Goal: Transaction & Acquisition: Book appointment/travel/reservation

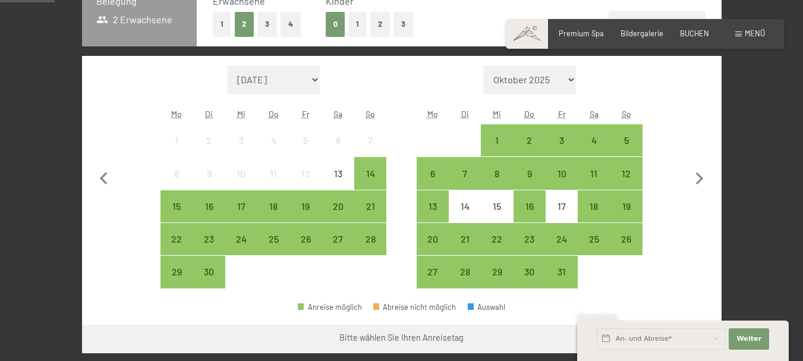
scroll to position [285, 0]
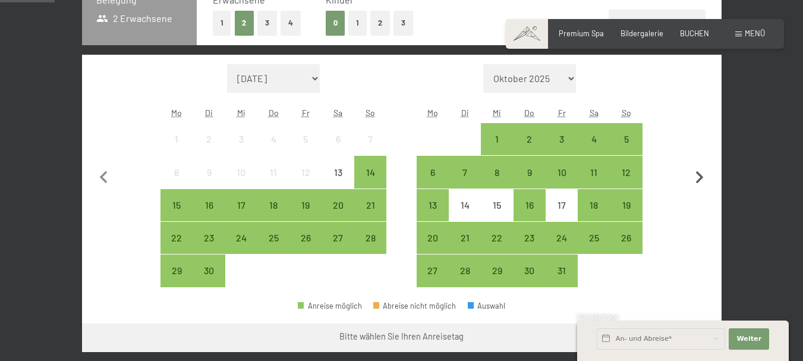
click at [696, 178] on icon "button" at bounding box center [699, 177] width 25 height 25
select select "[DATE]"
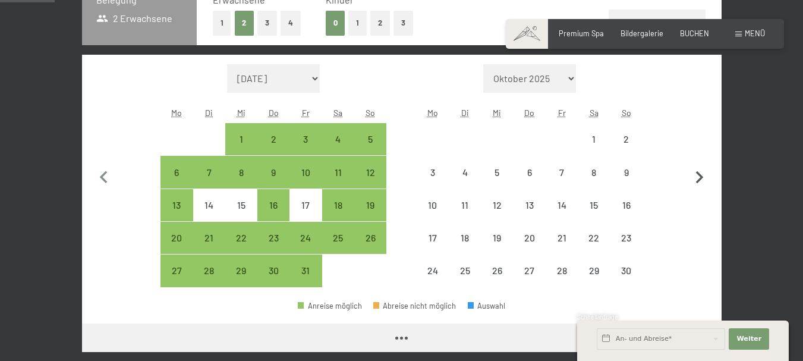
click at [696, 178] on icon "button" at bounding box center [699, 177] width 25 height 25
select select "[DATE]"
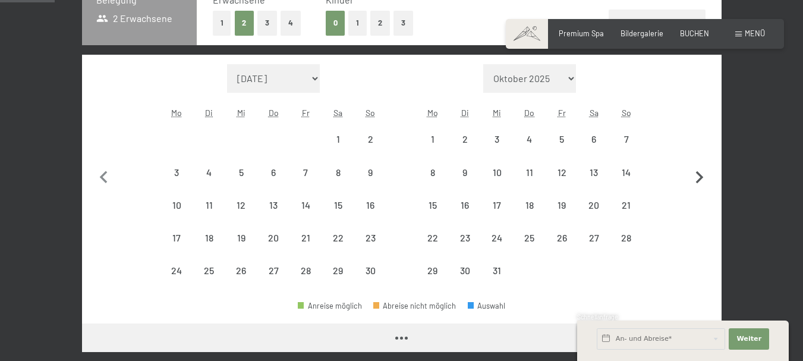
click at [696, 178] on icon "button" at bounding box center [699, 177] width 25 height 25
select select "[DATE]"
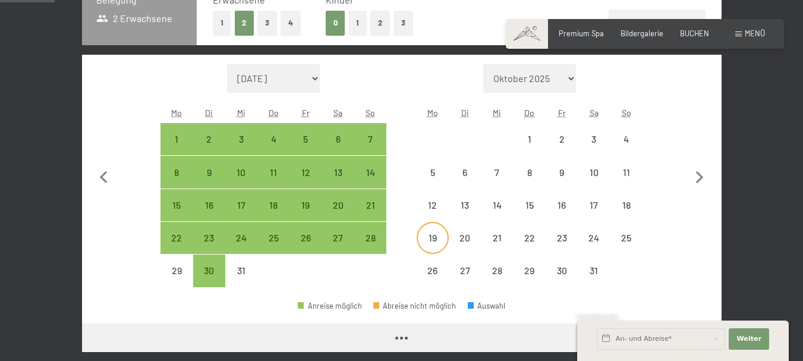
select select "[DATE]"
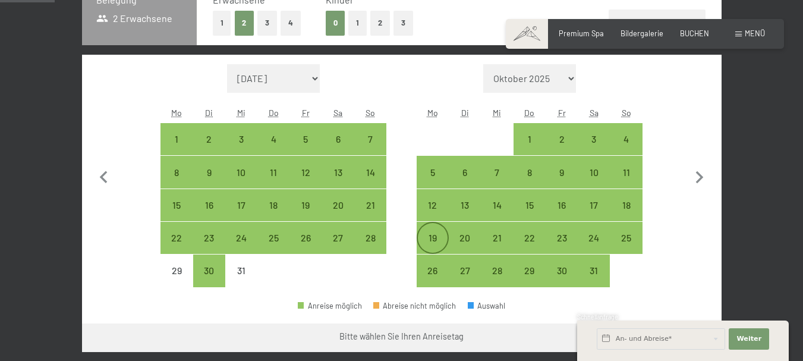
click at [433, 238] on div "19" at bounding box center [433, 248] width 30 height 30
select select "[DATE]"
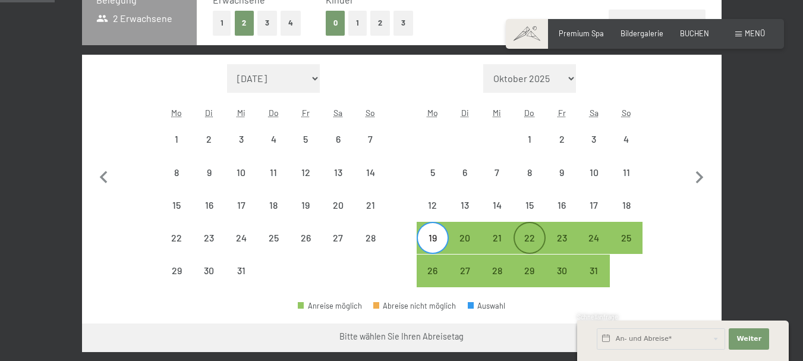
click at [532, 238] on div "22" at bounding box center [530, 248] width 30 height 30
select select "[DATE]"
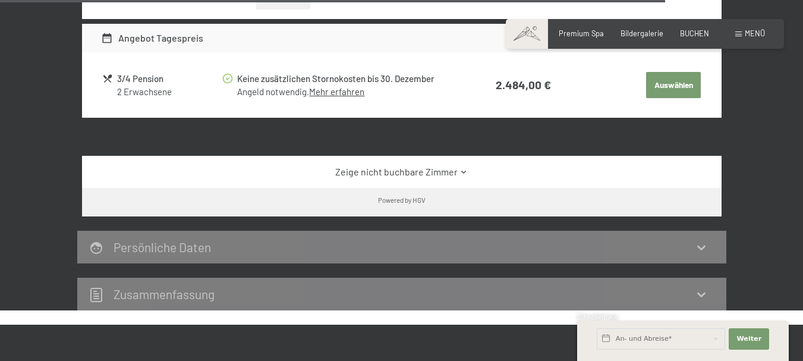
scroll to position [3278, 0]
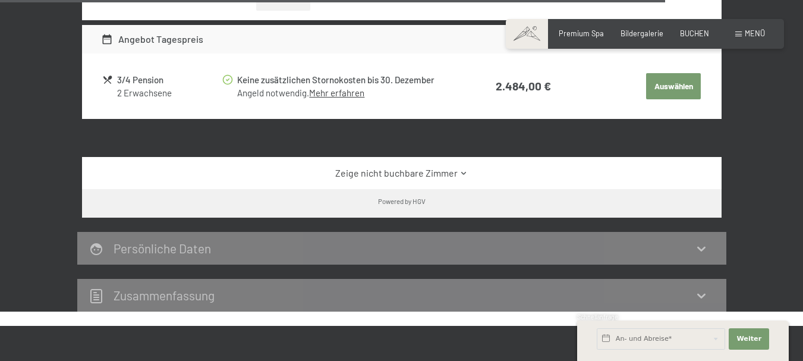
click at [451, 180] on link "Zeige nicht buchbare Zimmer" at bounding box center [401, 172] width 601 height 13
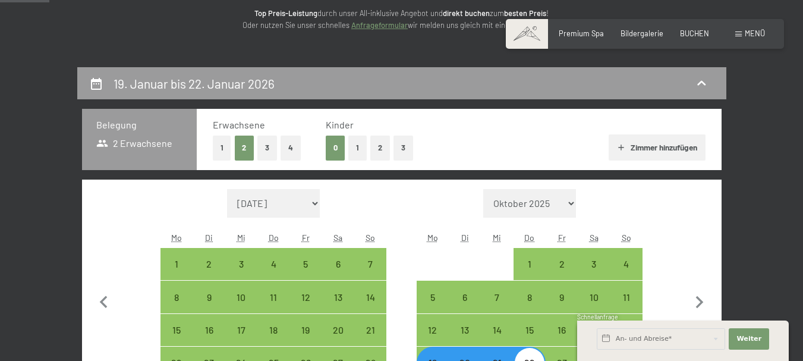
scroll to position [312, 0]
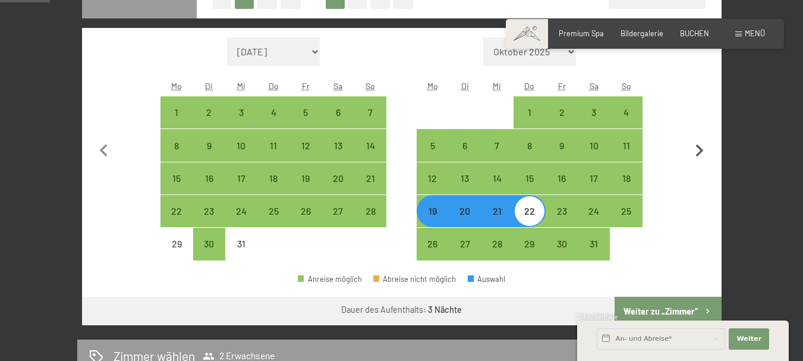
click at [700, 144] on icon "button" at bounding box center [699, 151] width 25 height 25
select select "[DATE]"
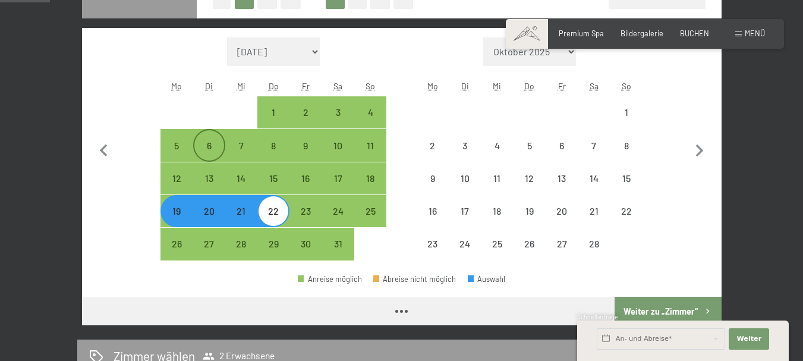
select select "[DATE]"
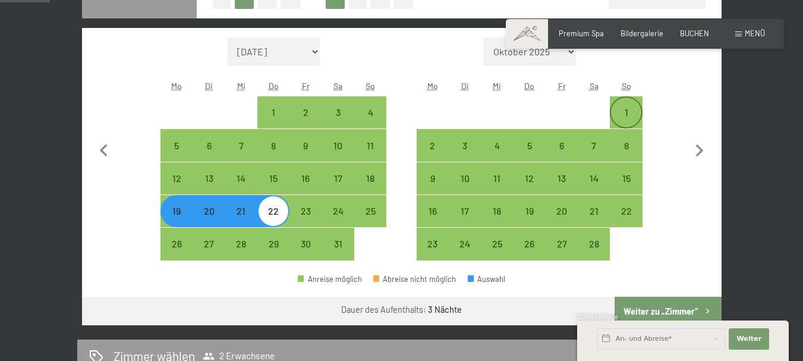
click at [633, 104] on div "1" at bounding box center [626, 113] width 30 height 30
select select "[DATE]"
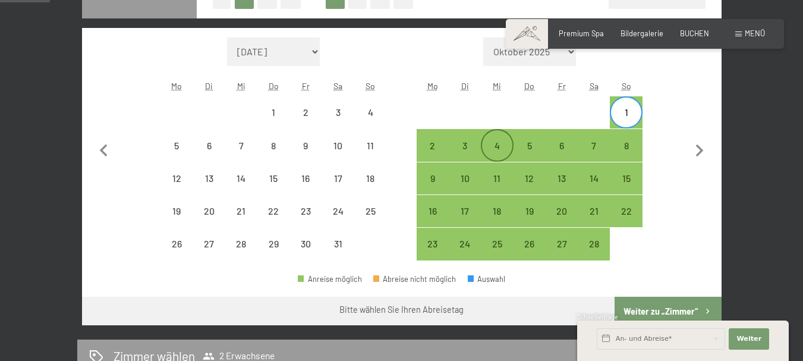
click at [502, 149] on div "4" at bounding box center [497, 156] width 30 height 30
select select "[DATE]"
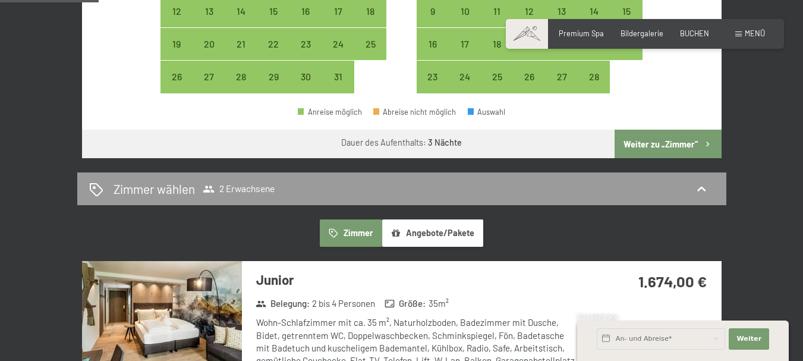
scroll to position [486, 0]
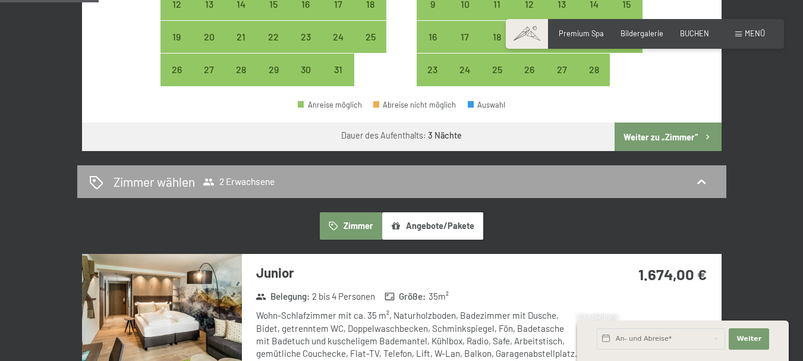
click at [689, 180] on div "Zimmer wählen 2 Erwachsene" at bounding box center [402, 181] width 626 height 17
select select "[DATE]"
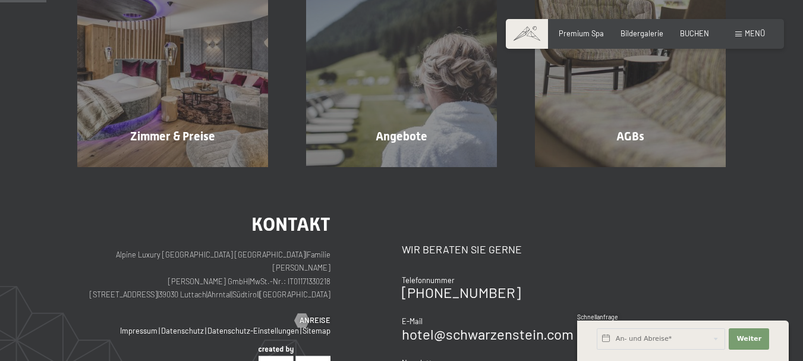
scroll to position [227, 0]
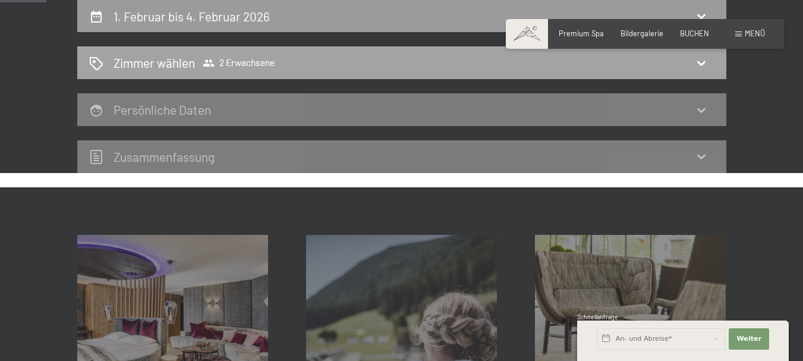
click at [268, 68] on span "2 Erwachsene" at bounding box center [239, 63] width 72 height 12
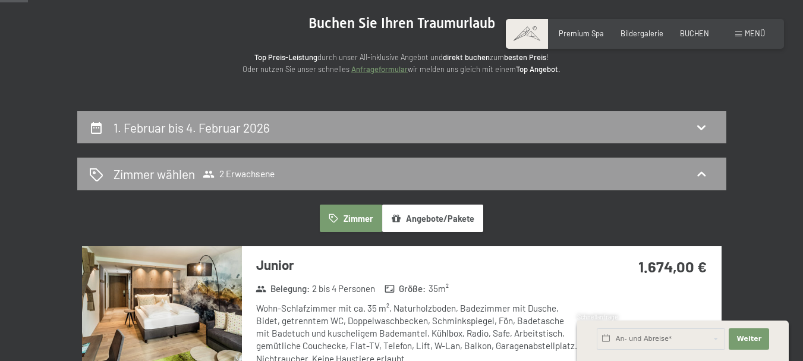
scroll to position [125, 0]
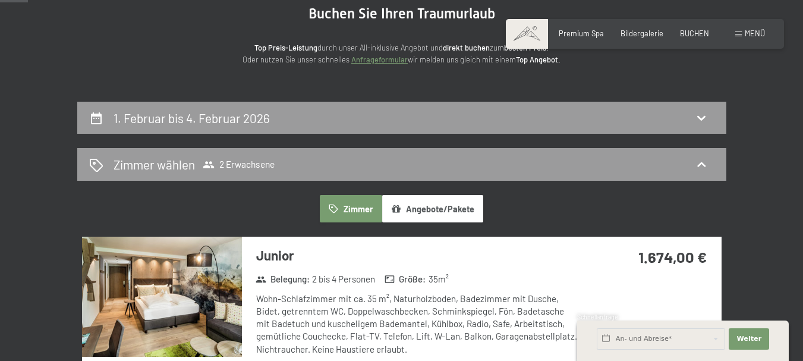
click at [447, 213] on button "Angebote/Pakete" at bounding box center [432, 208] width 101 height 27
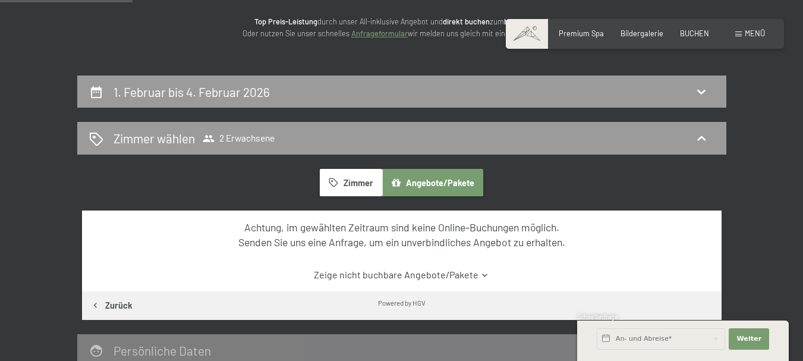
scroll to position [151, 0]
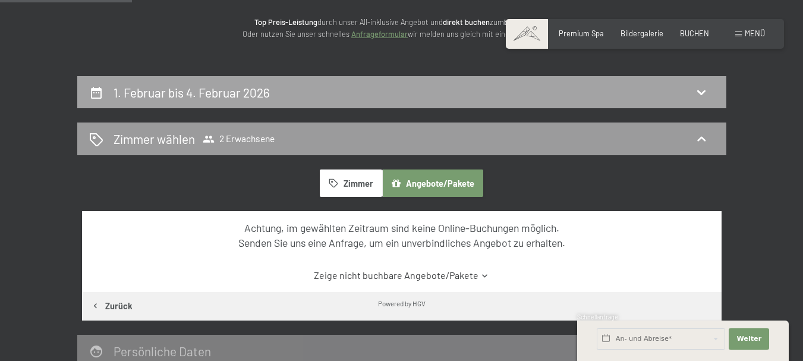
click at [239, 97] on h2 "1. Februar bis 4. Februar 2026" at bounding box center [192, 92] width 156 height 15
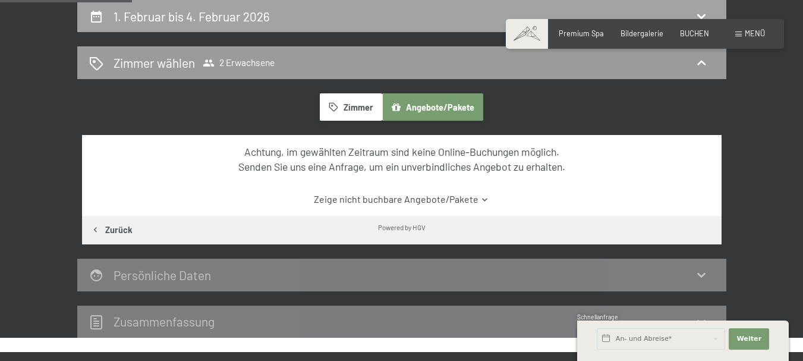
select select "[DATE]"
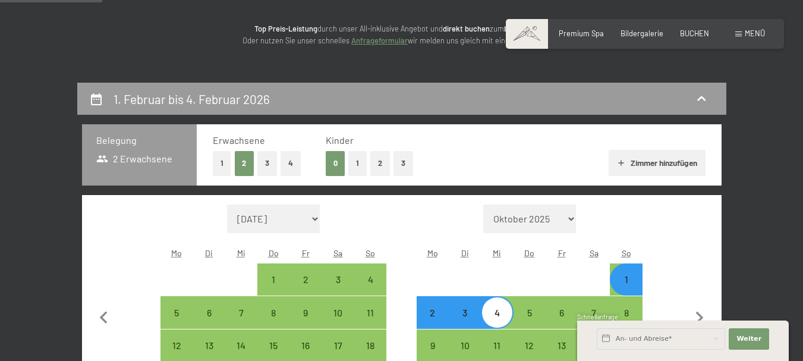
scroll to position [144, 0]
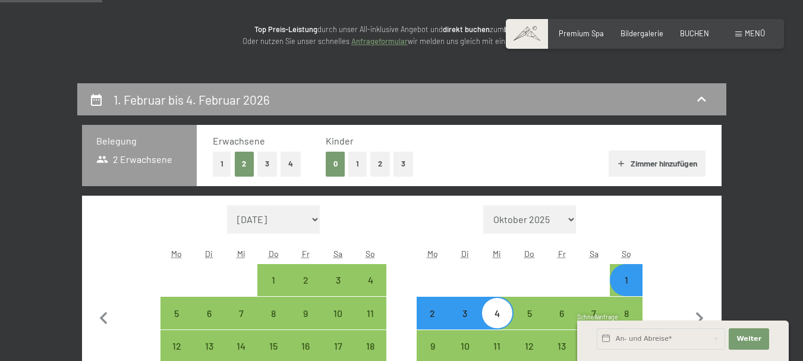
click at [357, 165] on button "1" at bounding box center [357, 164] width 18 height 24
select select "[DATE]"
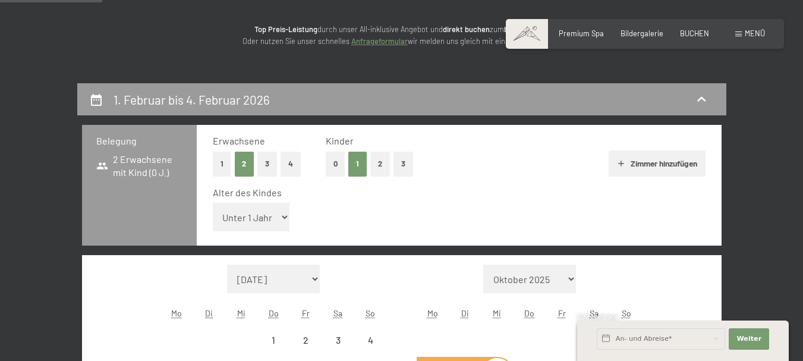
select select "[DATE]"
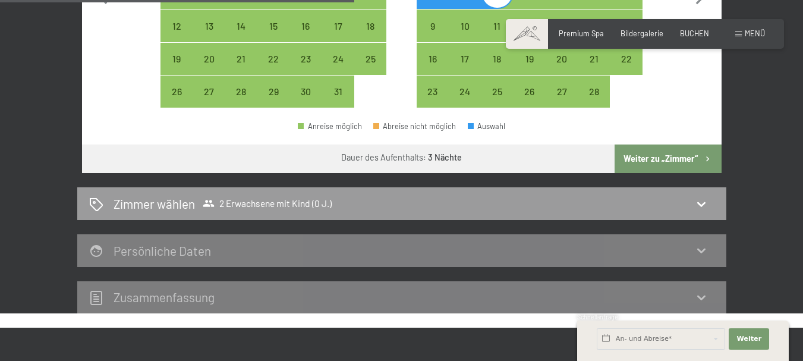
scroll to position [525, 0]
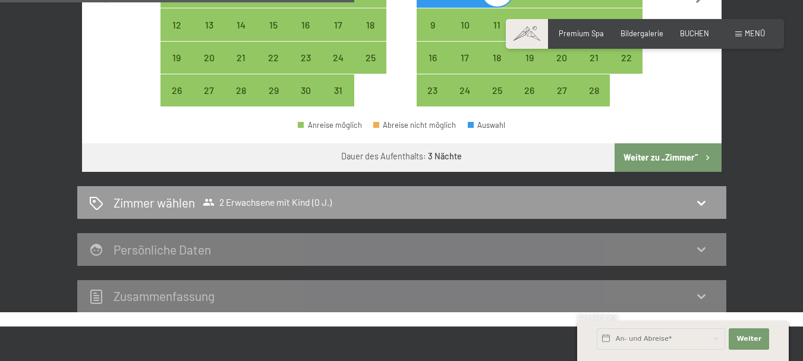
click at [677, 152] on button "Weiter zu „Zimmer“" at bounding box center [668, 157] width 106 height 29
select select "[DATE]"
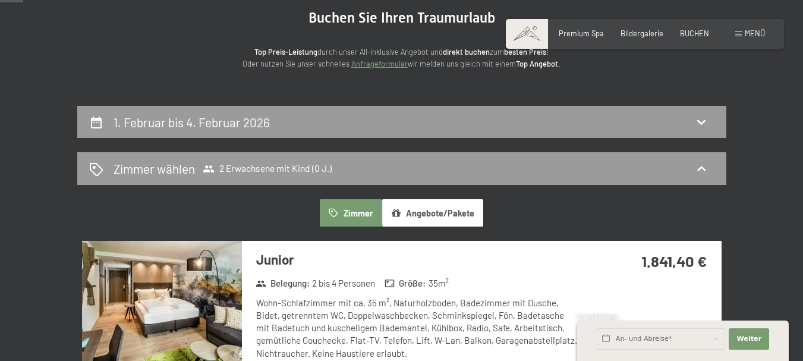
scroll to position [114, 0]
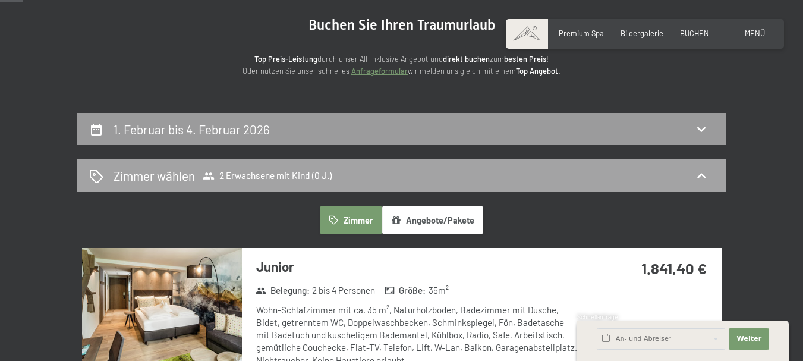
click at [305, 184] on span "Zimmer wählen 2 Erwachsene mit Kind (0 J.)" at bounding box center [223, 175] width 218 height 17
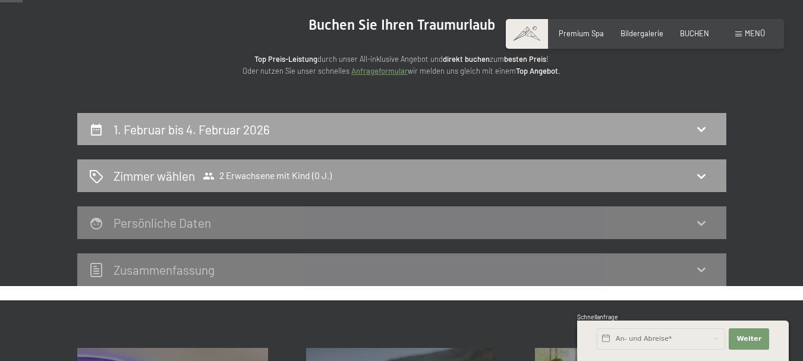
click at [324, 134] on div "1. Februar bis 4. Februar 2026" at bounding box center [402, 129] width 626 height 17
select select "[DATE]"
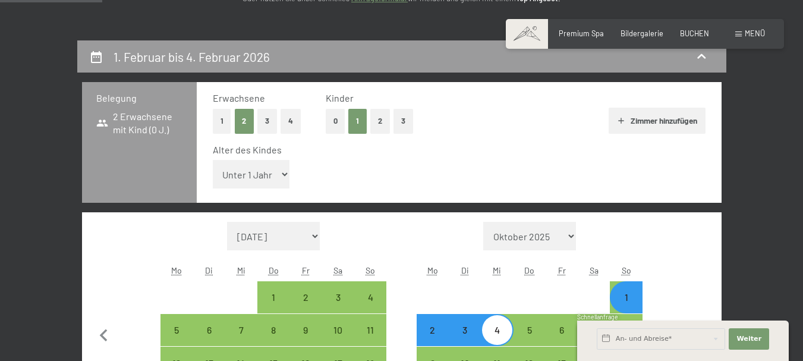
scroll to position [150, 0]
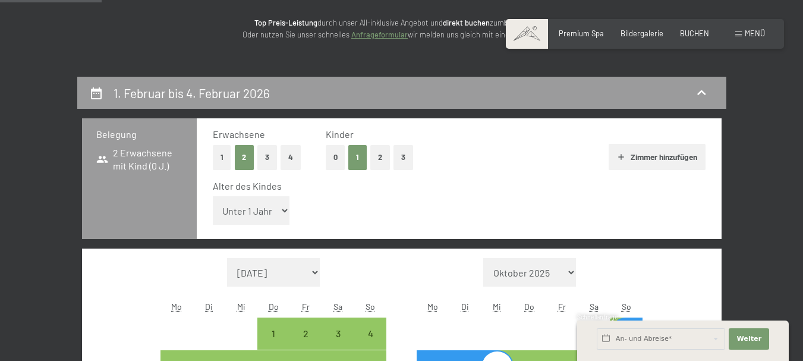
click at [282, 203] on select "Unter 1 Jahr 1 Jahr 2 Jahre 3 Jahre 4 Jahre 5 Jahre 6 Jahre 7 Jahre 8 Jahre 9 J…" at bounding box center [251, 210] width 77 height 29
select select "1"
click at [213, 196] on select "Unter 1 Jahr 1 Jahr 2 Jahre 3 Jahre 4 Jahre 5 Jahre 6 Jahre 7 Jahre 8 Jahre 9 J…" at bounding box center [251, 210] width 77 height 29
select select "[DATE]"
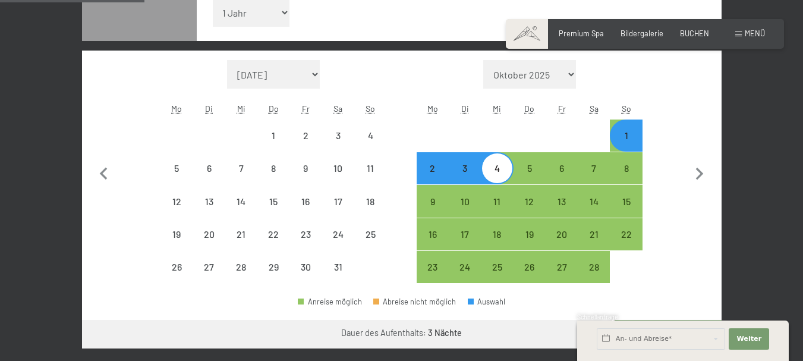
select select "[DATE]"
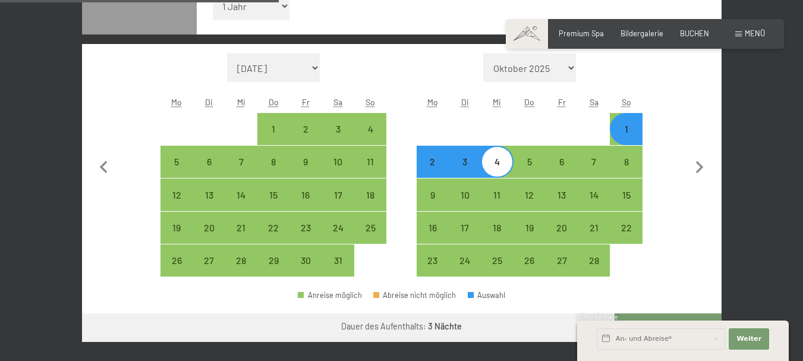
scroll to position [602, 0]
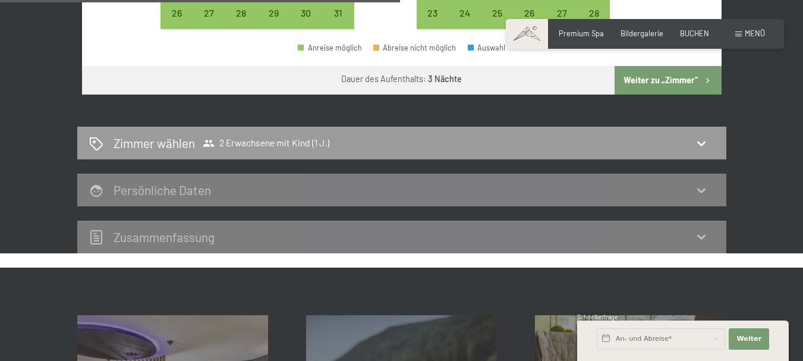
click at [673, 82] on button "Weiter zu „Zimmer“" at bounding box center [668, 80] width 106 height 29
select select "[DATE]"
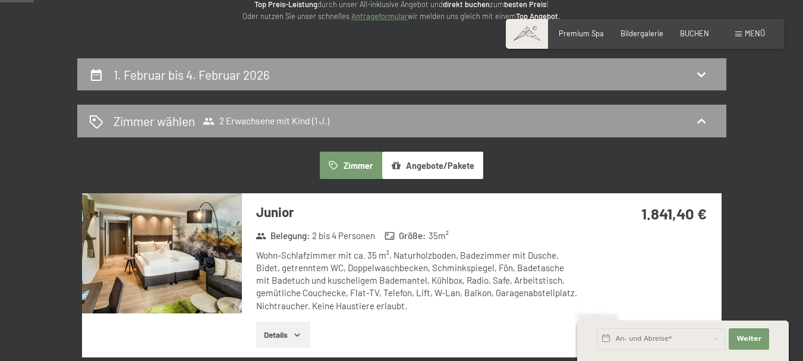
scroll to position [0, 0]
